Goal: Task Accomplishment & Management: Manage account settings

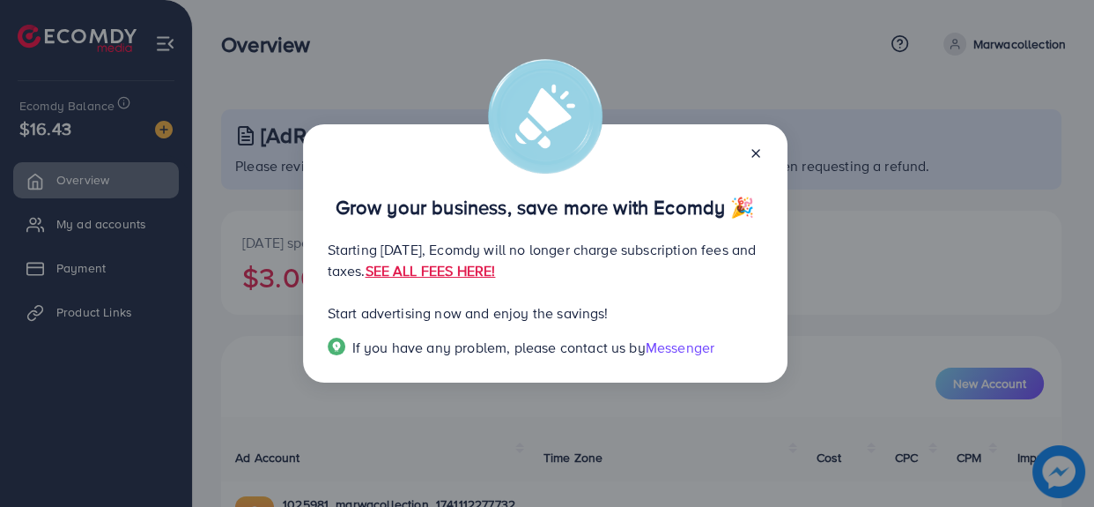
click at [758, 159] on icon at bounding box center [756, 153] width 14 height 14
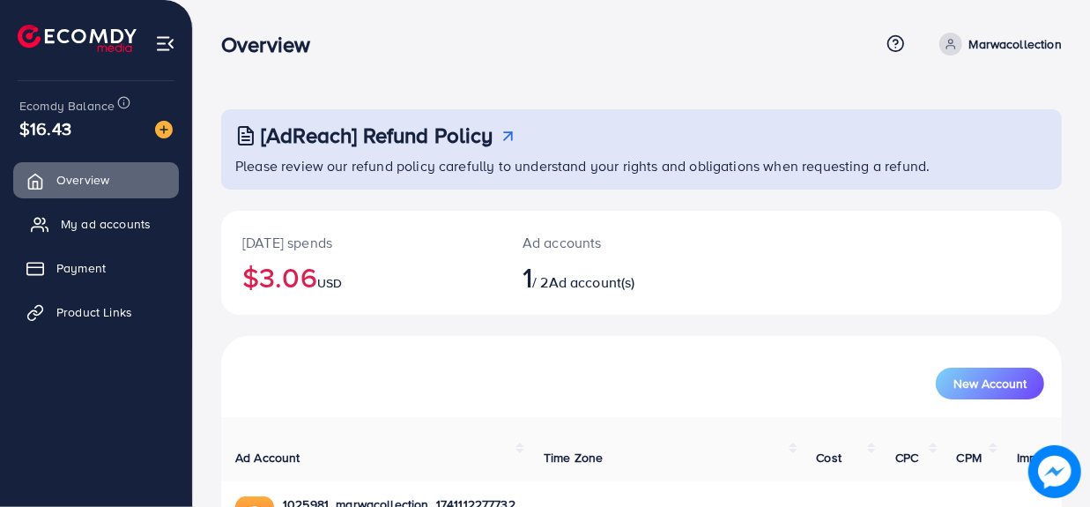
click at [129, 218] on span "My ad accounts" at bounding box center [106, 224] width 90 height 18
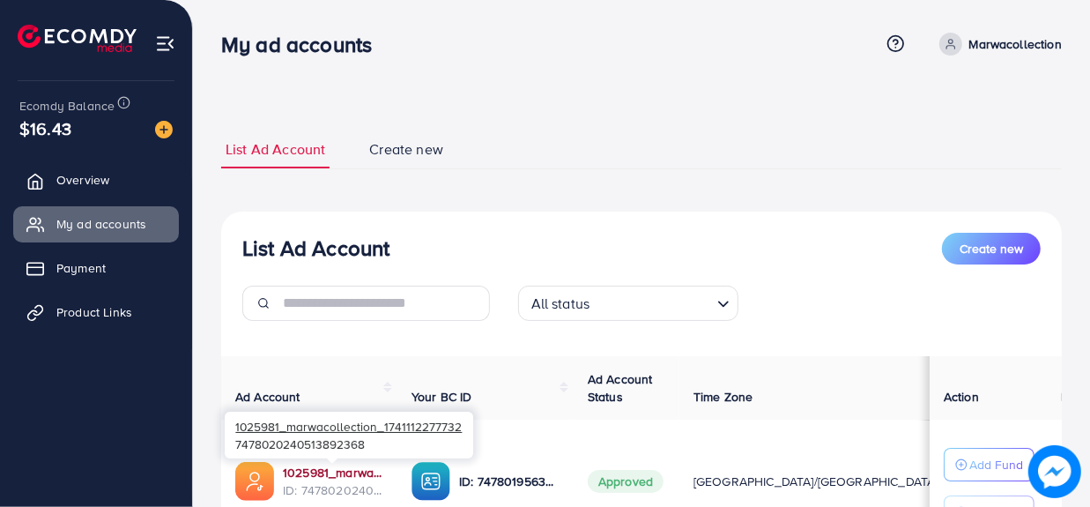
click at [345, 470] on link "1025981_marwacollection_1741112277732" at bounding box center [333, 472] width 100 height 18
click at [339, 471] on link "1025981_marwacollection_1741112277732" at bounding box center [333, 472] width 100 height 18
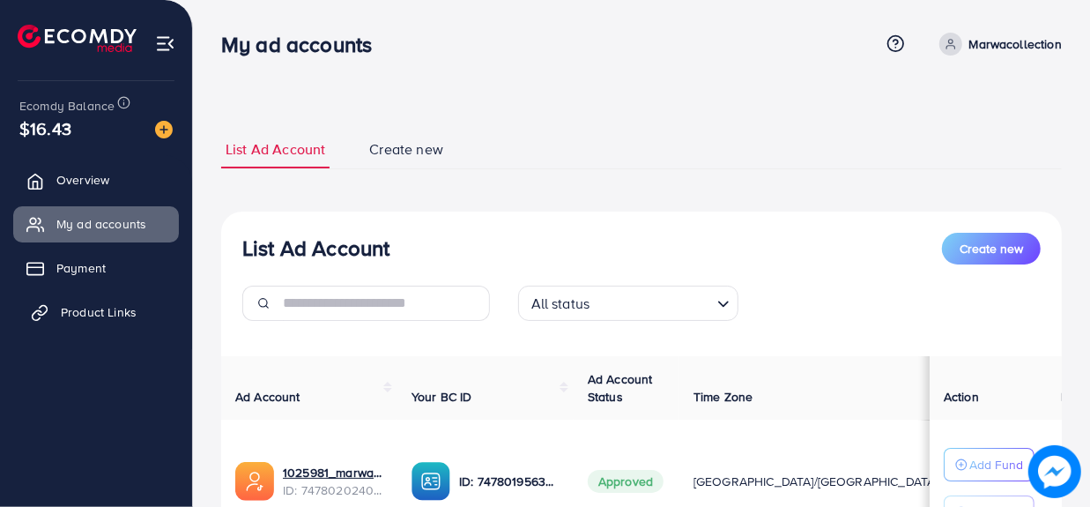
click at [84, 316] on span "Product Links" at bounding box center [99, 312] width 76 height 18
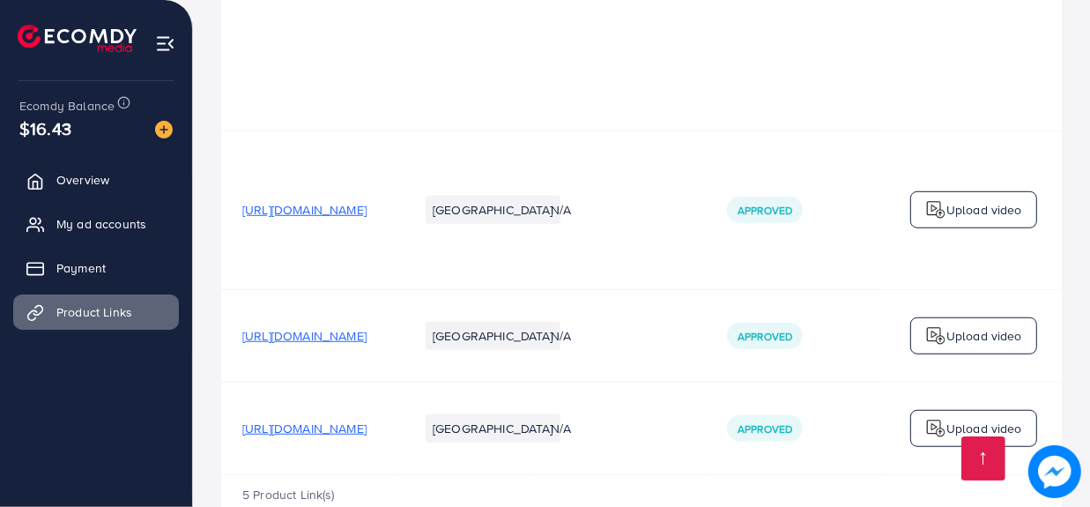
scroll to position [862, 0]
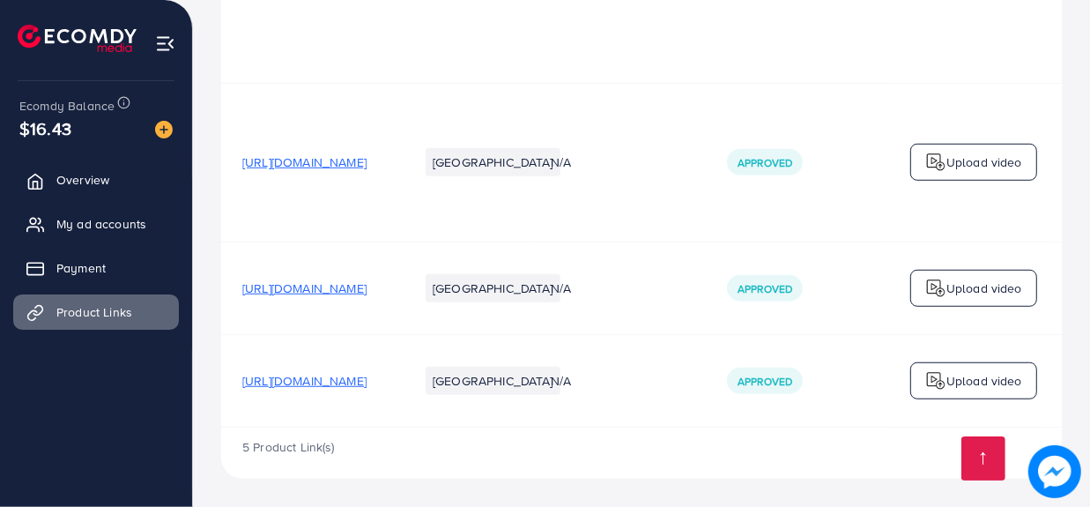
click at [366, 373] on span "[URL][DOMAIN_NAME]" at bounding box center [304, 381] width 124 height 18
